Goal: Task Accomplishment & Management: Use online tool/utility

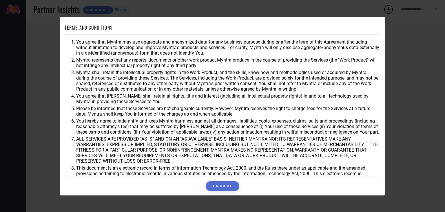
scroll to position [17, 0]
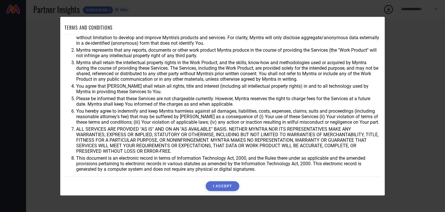
click at [226, 183] on button "I ACCEPT" at bounding box center [222, 186] width 33 height 10
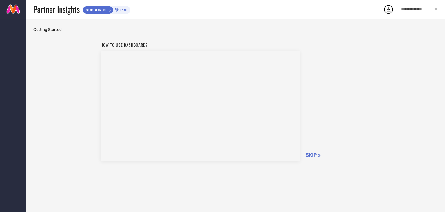
click at [311, 154] on span "SKIP »" at bounding box center [313, 155] width 15 height 6
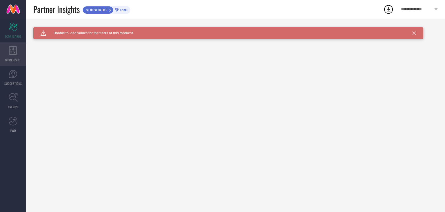
click at [7, 52] on div "WORKSPACE" at bounding box center [13, 53] width 26 height 23
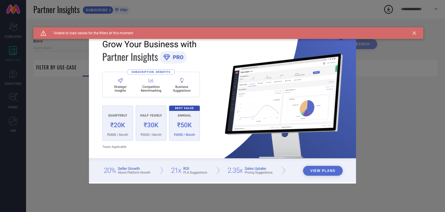
type input "1 STOP FASHION"
type input "All"
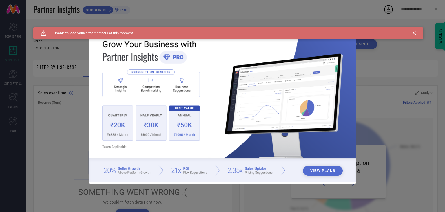
click at [417, 34] on div "Caution Created with Sketch. Unable to load values for the filters at this mome…" at bounding box center [228, 33] width 390 height 12
click at [414, 32] on icon at bounding box center [414, 32] width 3 height 3
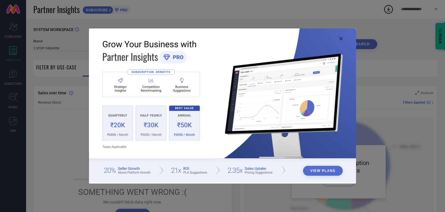
click at [340, 38] on icon at bounding box center [340, 38] width 3 height 3
